Goal: Task Accomplishment & Management: Use online tool/utility

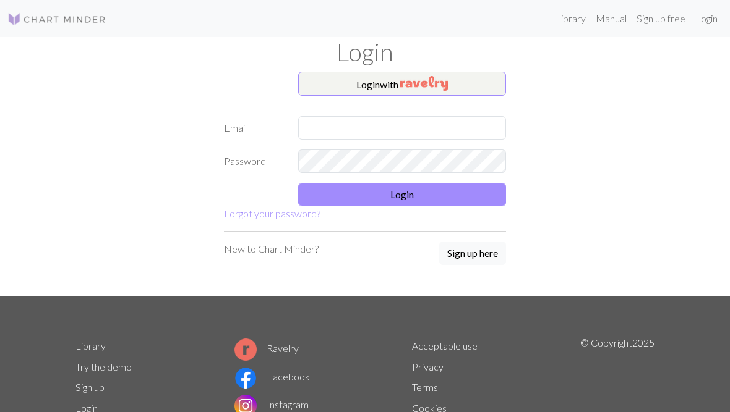
click at [423, 83] on img "button" at bounding box center [424, 83] width 48 height 15
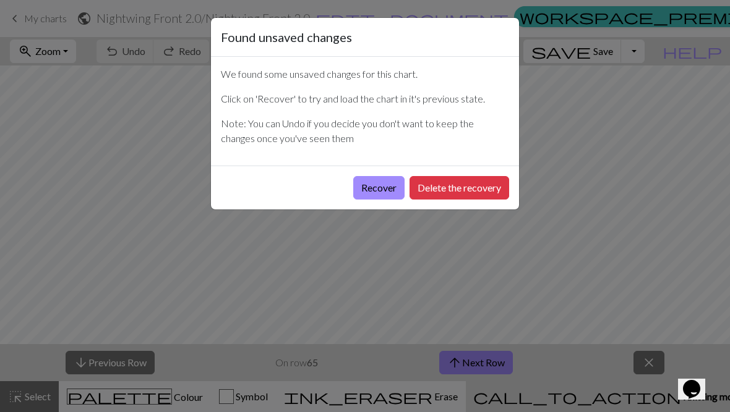
click at [378, 182] on button "Recover" at bounding box center [378, 187] width 51 height 23
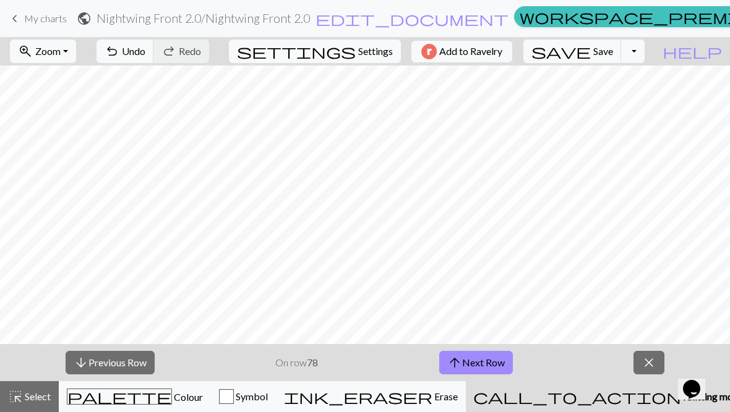
click at [61, 56] on span "Zoom" at bounding box center [47, 51] width 25 height 12
click at [88, 101] on button "Fit width" at bounding box center [60, 98] width 98 height 20
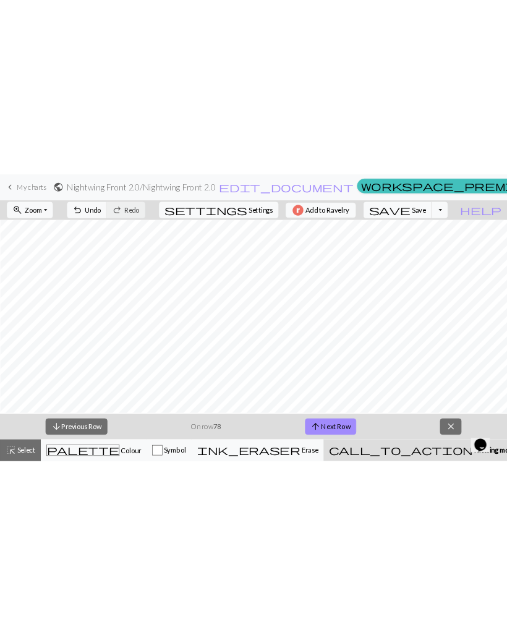
scroll to position [599, 239]
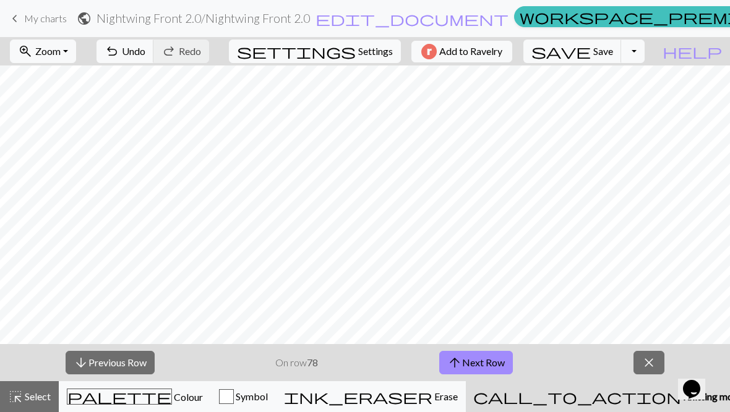
click at [468, 362] on button "arrow_upward Next Row" at bounding box center [476, 362] width 74 height 23
click at [465, 372] on button "arrow_upward Next Row" at bounding box center [476, 362] width 74 height 23
click at [480, 363] on button "arrow_upward Next Row" at bounding box center [476, 362] width 74 height 23
click at [470, 373] on button "arrow_upward Next Row" at bounding box center [476, 362] width 74 height 23
click at [476, 362] on button "arrow_upward Next Row" at bounding box center [476, 362] width 74 height 23
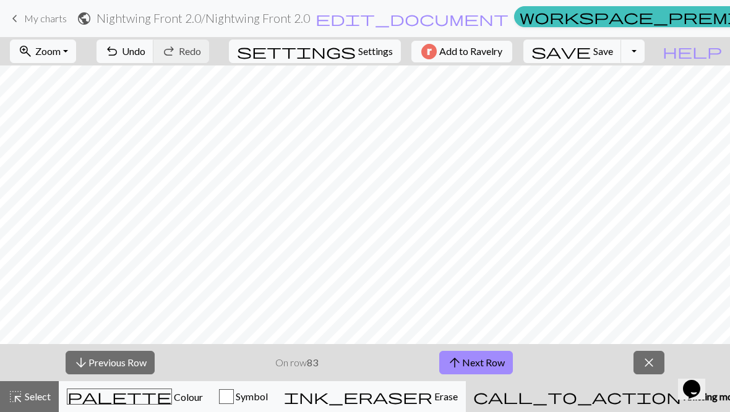
click at [464, 352] on button "arrow_upward Next Row" at bounding box center [476, 362] width 74 height 23
click at [468, 364] on button "arrow_upward Next Row" at bounding box center [476, 362] width 74 height 23
click at [461, 359] on span "arrow_upward" at bounding box center [454, 362] width 15 height 17
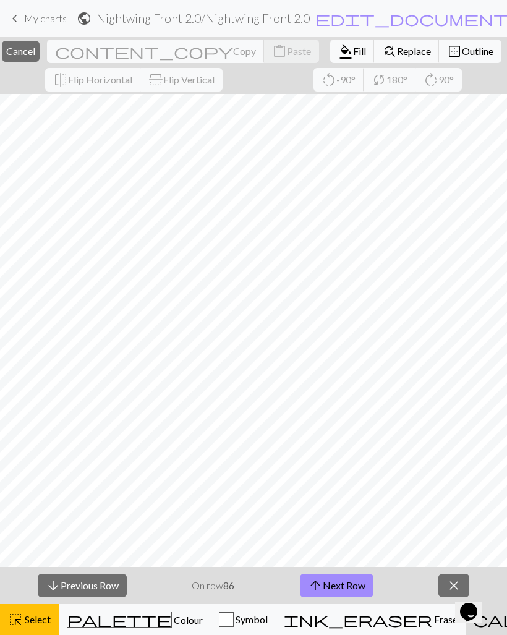
click at [40, 623] on span "Select" at bounding box center [37, 619] width 28 height 12
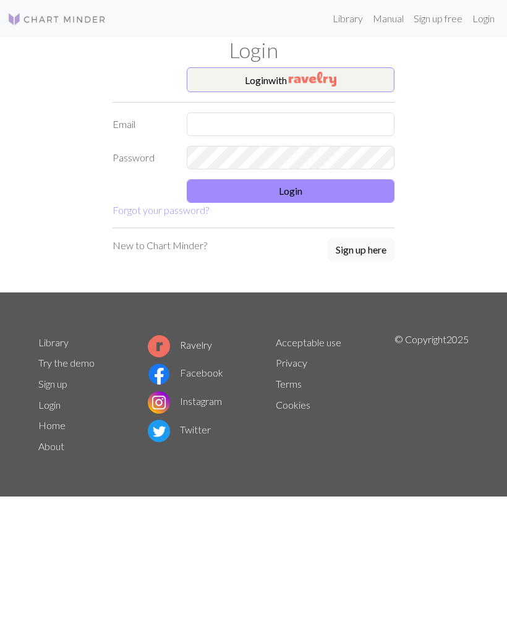
click at [357, 78] on button "Login with" at bounding box center [291, 79] width 208 height 25
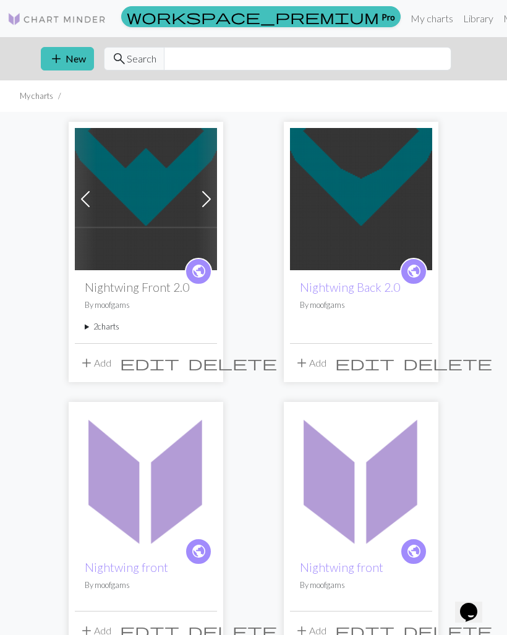
click at [138, 210] on img at bounding box center [146, 199] width 142 height 142
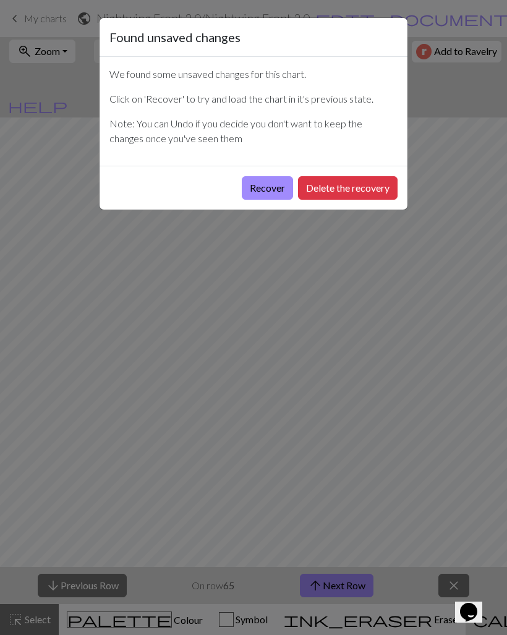
click at [270, 190] on button "Recover" at bounding box center [267, 187] width 51 height 23
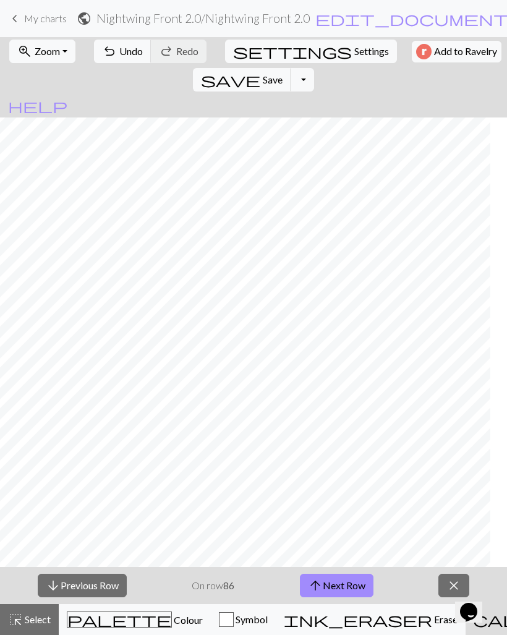
scroll to position [481, 386]
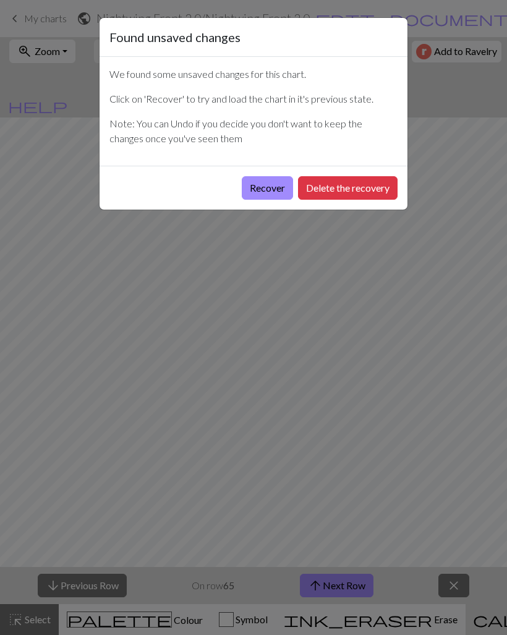
click at [270, 187] on button "Recover" at bounding box center [267, 187] width 51 height 23
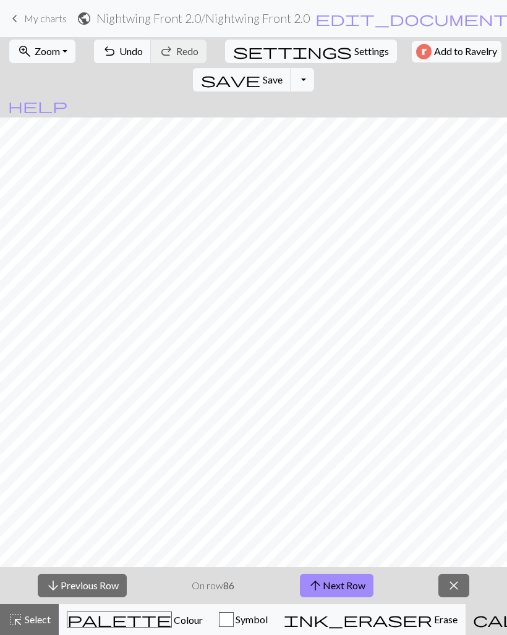
click at [291, 68] on button "save Save Save" at bounding box center [242, 79] width 98 height 23
